Goal: Task Accomplishment & Management: Use online tool/utility

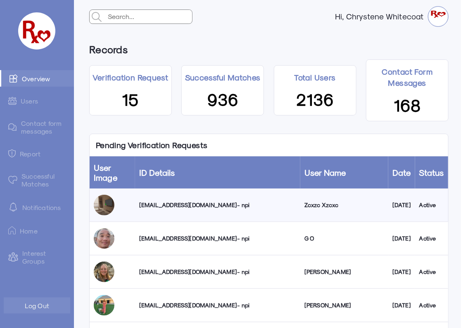
click at [191, 208] on div "[EMAIL_ADDRESS][DOMAIN_NAME] - npi" at bounding box center [217, 205] width 157 height 8
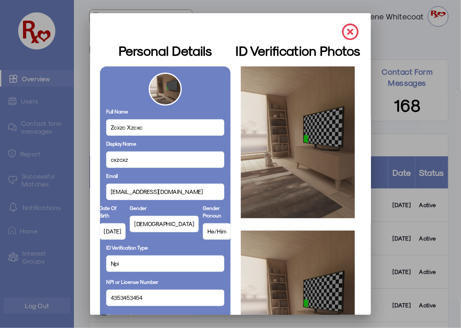
click at [342, 28] on img at bounding box center [350, 32] width 17 height 17
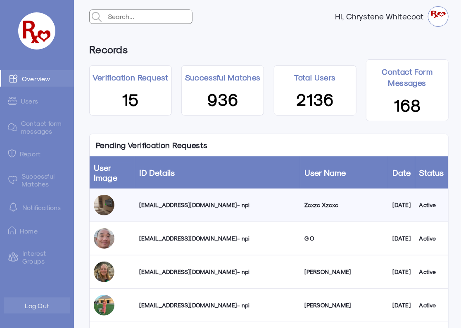
click at [181, 238] on div "ohg534517@gmail.com - npi" at bounding box center [217, 239] width 157 height 8
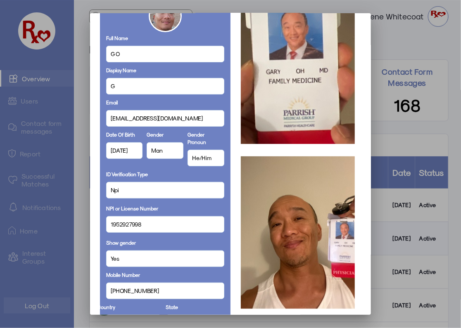
scroll to position [66, 0]
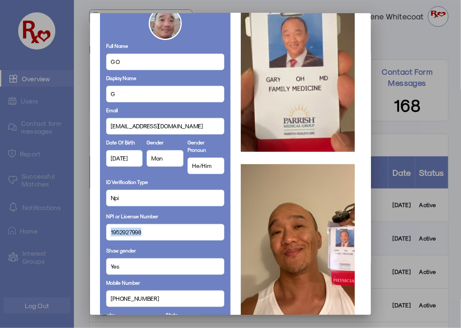
drag, startPoint x: 145, startPoint y: 230, endPoint x: 91, endPoint y: 226, distance: 53.4
click at [91, 226] on mat-dialog-container "Personal Details Full Name G O Display Name G Email ohg534517@gmail.com Date Of…" at bounding box center [230, 164] width 281 height 302
copy span "1952927998"
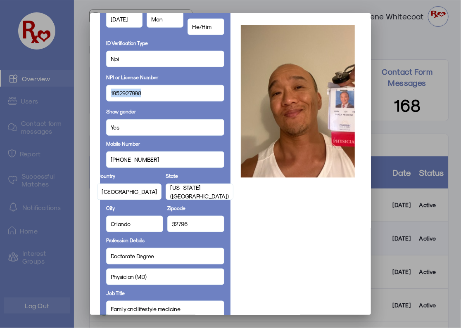
scroll to position [441, 0]
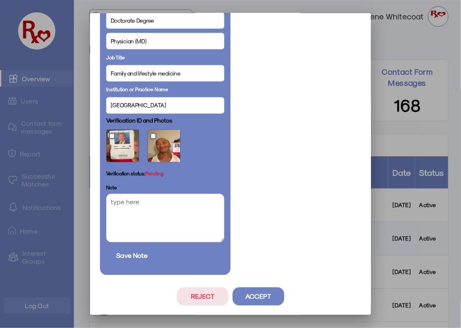
click at [211, 300] on button "Reject" at bounding box center [203, 297] width 52 height 18
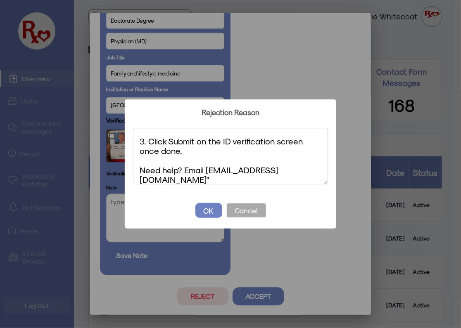
scroll to position [97, 0]
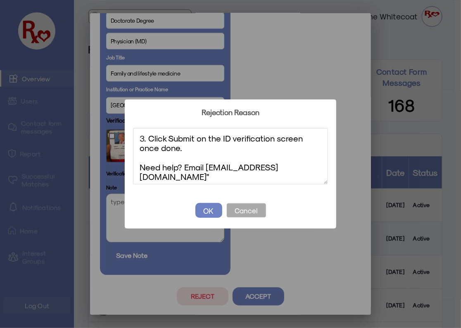
drag, startPoint x: 254, startPoint y: 180, endPoint x: 135, endPoint y: 159, distance: 120.8
click at [135, 159] on textarea ""Update first name to match ID badge and degree 1. Please update your first nam…" at bounding box center [230, 156] width 195 height 57
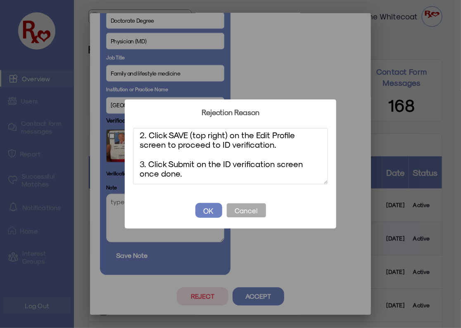
scroll to position [0, 0]
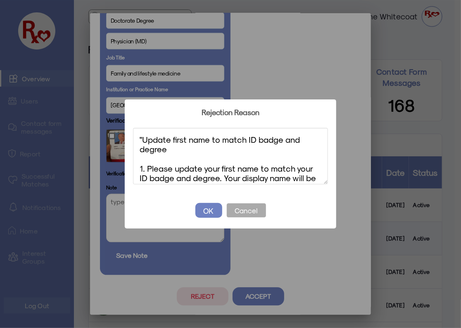
click at [142, 138] on textarea ""Update first name to match ID badge and degree 1. Please update your first nam…" at bounding box center [230, 156] width 195 height 57
click at [241, 168] on textarea "Update first name to match ID badge and degree 1. Please update your first name…" at bounding box center [230, 156] width 195 height 57
click at [183, 139] on textarea "Update first name to match ID badge and degree 1. Please update your first name…" at bounding box center [230, 156] width 195 height 57
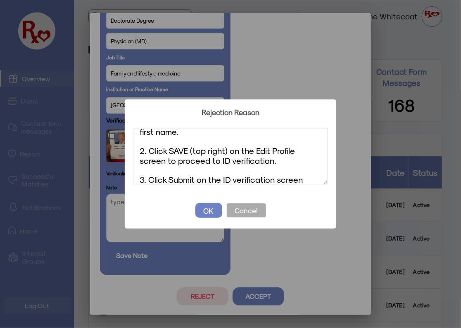
scroll to position [76, 0]
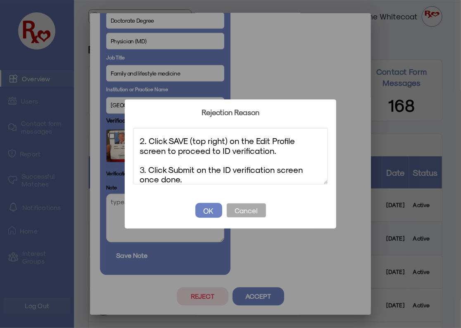
type textarea "Update first and last name to match ID badge and degree 1. Please update your f…"
click at [212, 209] on button "OK" at bounding box center [208, 210] width 27 height 15
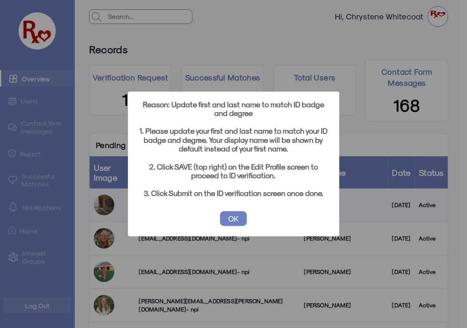
click at [229, 215] on button "OK" at bounding box center [233, 218] width 27 height 15
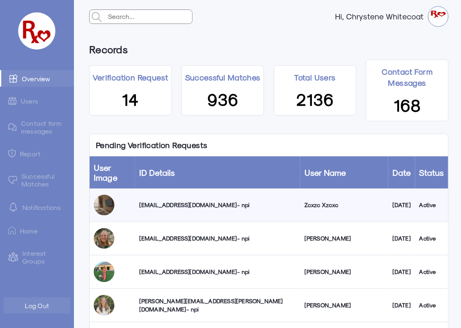
click at [206, 240] on div "jqzzvw2rxq@privaterelay.appleid.com - npi" at bounding box center [217, 239] width 157 height 8
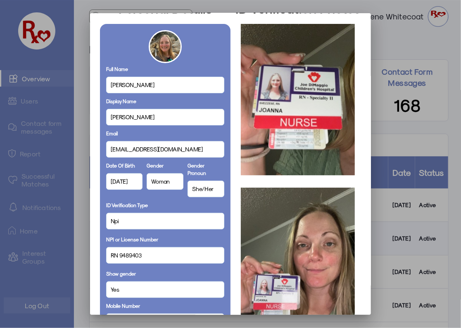
scroll to position [20, 0]
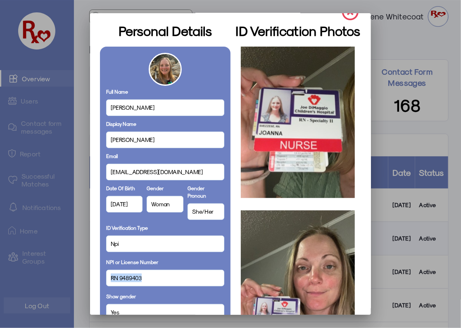
drag, startPoint x: 142, startPoint y: 278, endPoint x: 99, endPoint y: 279, distance: 42.5
copy span "RN 9489403"
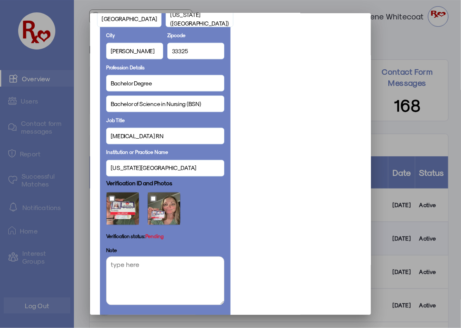
scroll to position [441, 0]
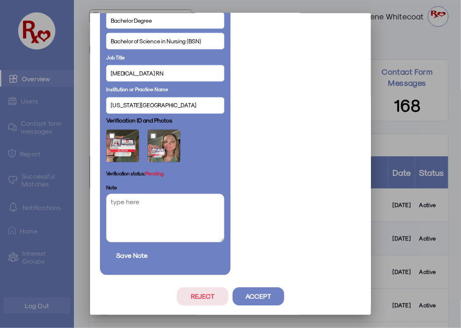
click at [263, 298] on button "Accept" at bounding box center [259, 297] width 52 height 18
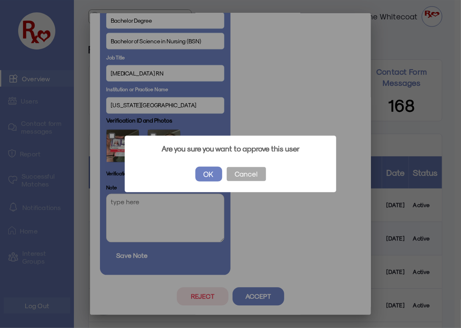
click at [212, 175] on button "OK" at bounding box center [208, 174] width 27 height 15
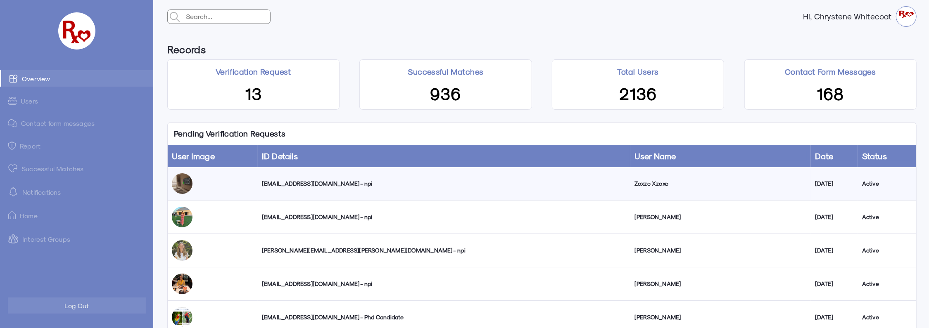
click at [299, 215] on div "[EMAIL_ADDRESS][DOMAIN_NAME] - npi" at bounding box center [444, 217] width 364 height 8
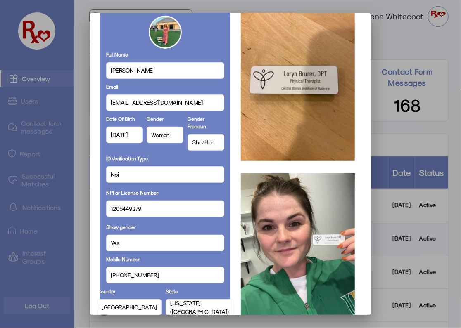
scroll to position [33, 0]
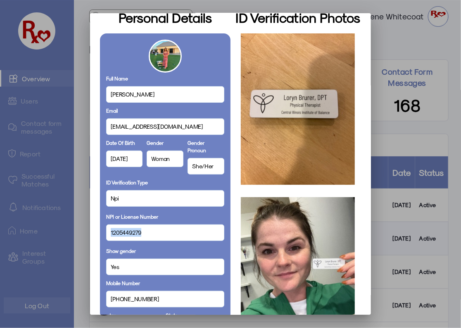
drag, startPoint x: 147, startPoint y: 230, endPoint x: 126, endPoint y: 233, distance: 20.9
copy span "1205449279"
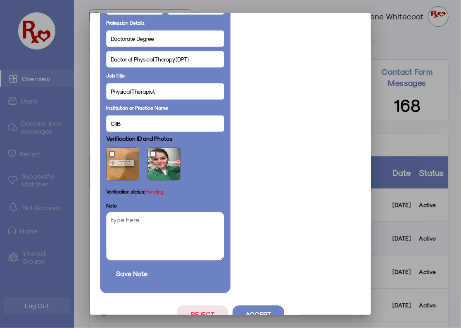
scroll to position [408, 0]
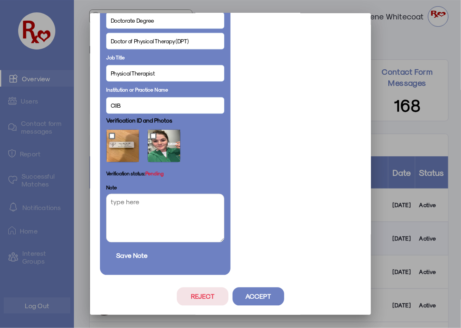
click at [274, 294] on button "Accept" at bounding box center [259, 297] width 52 height 18
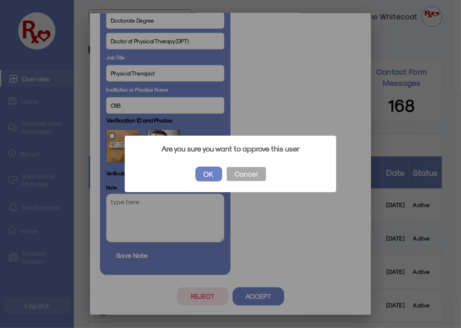
click at [204, 173] on button "OK" at bounding box center [208, 174] width 27 height 15
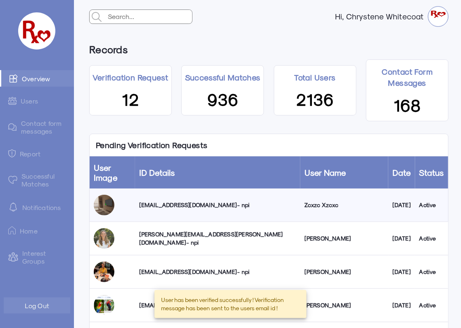
click at [185, 239] on div "[PERSON_NAME][EMAIL_ADDRESS][PERSON_NAME][DOMAIN_NAME] - npi" at bounding box center [217, 238] width 157 height 17
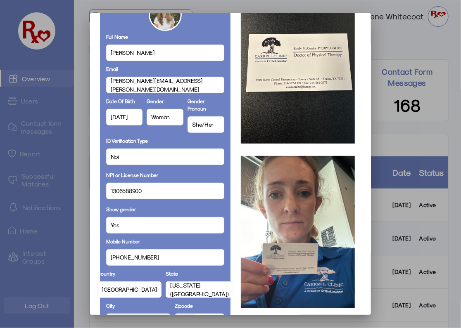
scroll to position [0, 0]
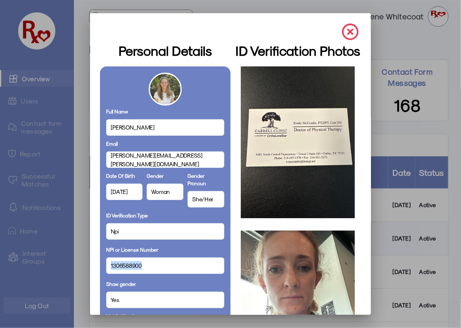
drag, startPoint x: 145, startPoint y: 267, endPoint x: 116, endPoint y: 265, distance: 28.1
click at [106, 268] on div "1306588900" at bounding box center [165, 266] width 118 height 17
copy span "1306588900"
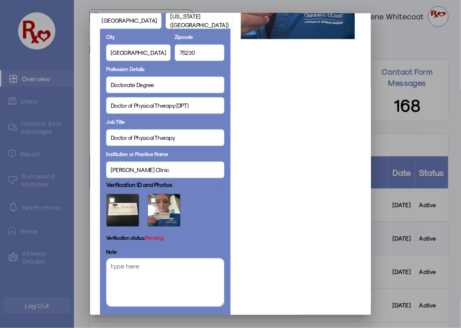
scroll to position [408, 0]
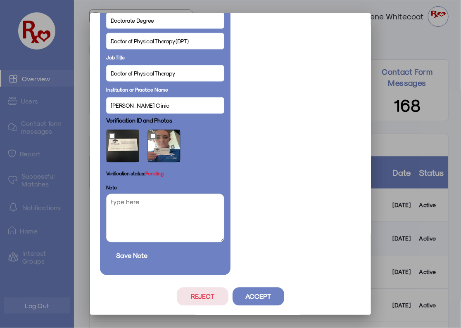
click at [259, 297] on button "Accept" at bounding box center [259, 297] width 52 height 18
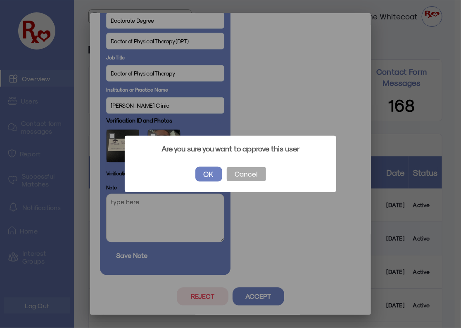
click at [207, 176] on button "OK" at bounding box center [208, 174] width 27 height 15
